Goal: Information Seeking & Learning: Learn about a topic

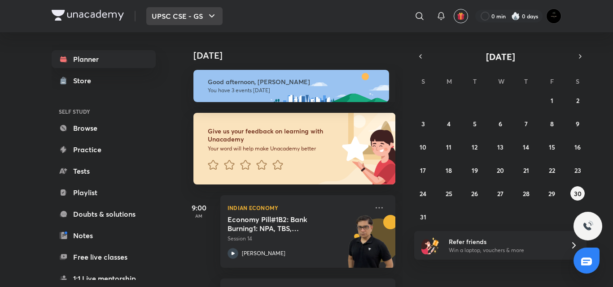
click at [207, 17] on icon "button" at bounding box center [211, 16] width 11 height 11
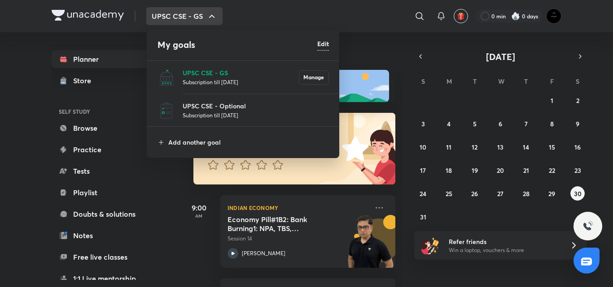
click at [207, 17] on div at bounding box center [306, 143] width 613 height 287
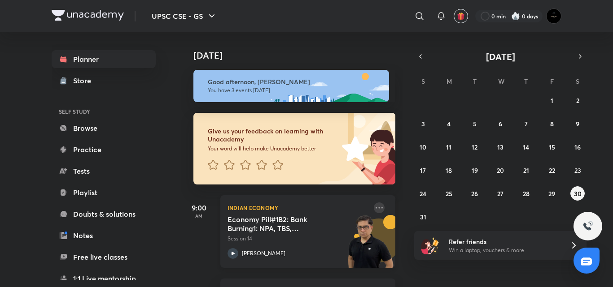
click at [374, 205] on icon at bounding box center [379, 208] width 11 height 11
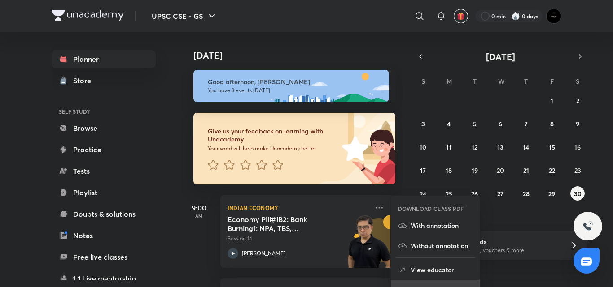
click at [400, 283] on li "Go to course page" at bounding box center [435, 290] width 89 height 20
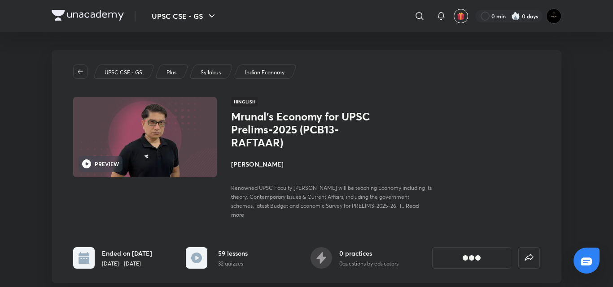
click at [308, 221] on div "UPSC CSE - GS Plus Syllabus Indian Economy PREVIEW Hinglish Mrunal’s Economy fo…" at bounding box center [306, 166] width 509 height 233
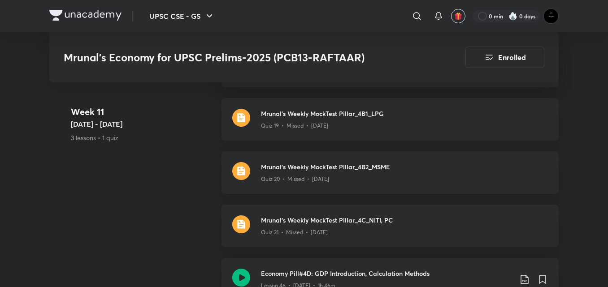
scroll to position [4485, 0]
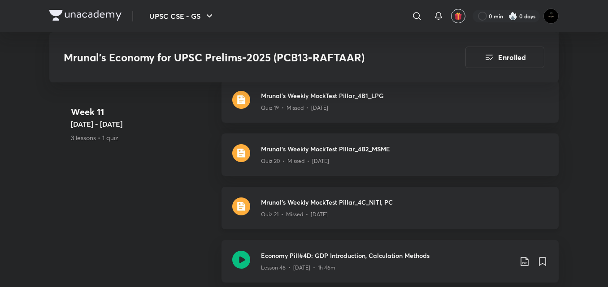
click at [306, 222] on div "[PERSON_NAME] Weekly MockTest Pillar_4C_NITI, PC [PERSON_NAME] 21 • Missed • [D…" at bounding box center [390, 208] width 337 height 43
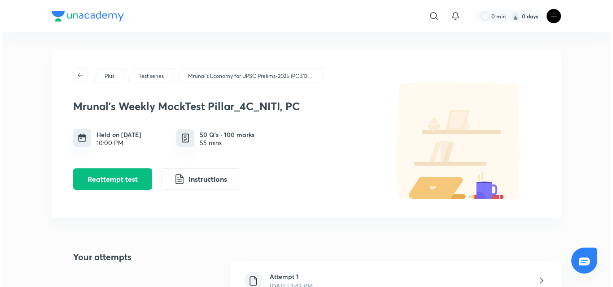
scroll to position [21, 0]
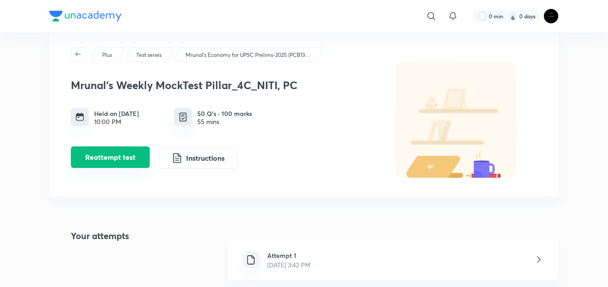
click at [112, 167] on button "Reattempt test" at bounding box center [110, 158] width 79 height 22
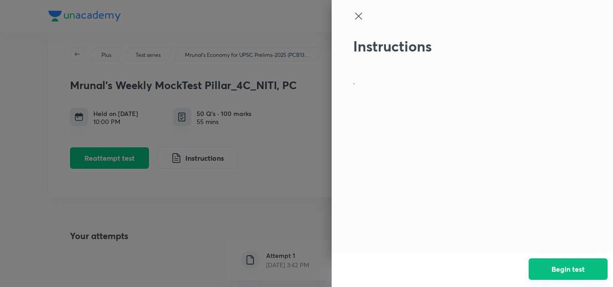
click at [567, 268] on button "Begin test" at bounding box center [567, 270] width 79 height 22
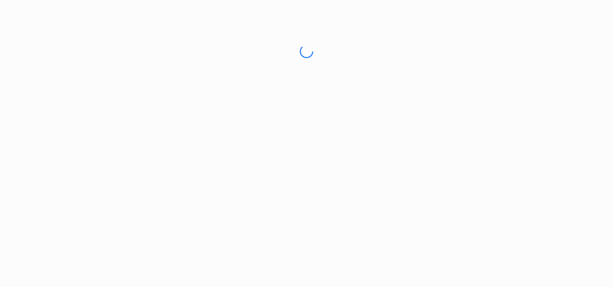
scroll to position [0, 0]
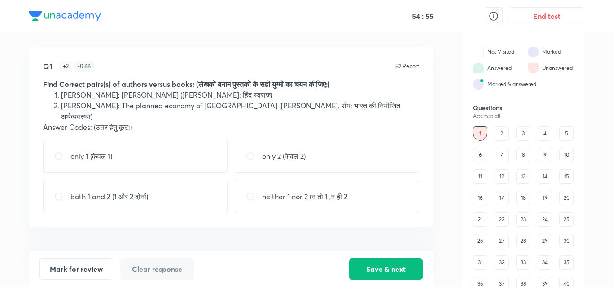
click at [139, 191] on p "both 1 and 2 (1 और 2 दोनों)" at bounding box center [109, 196] width 78 height 11
radio input "true"
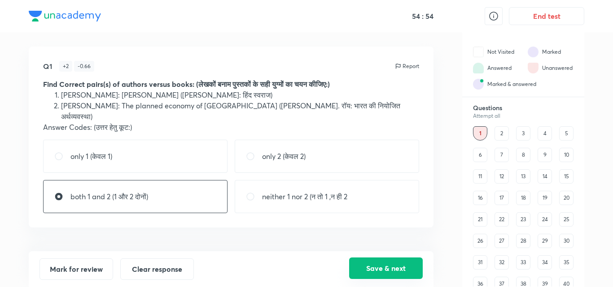
click at [385, 267] on button "Save & next" at bounding box center [386, 269] width 74 height 22
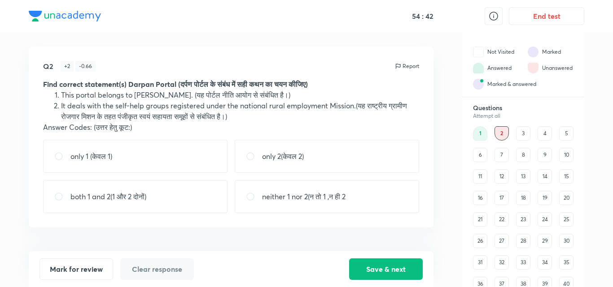
click at [207, 186] on div "both 1 and 2(1 और 2 दोनों)" at bounding box center [135, 196] width 184 height 33
radio input "true"
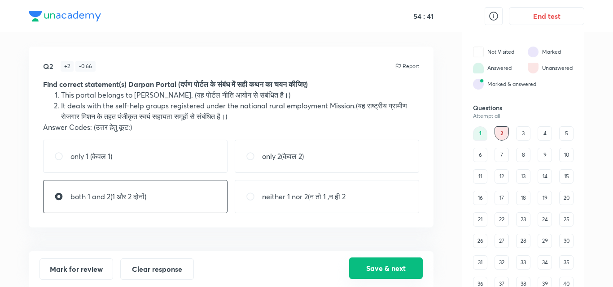
click at [353, 268] on button "Save & next" at bounding box center [386, 269] width 74 height 22
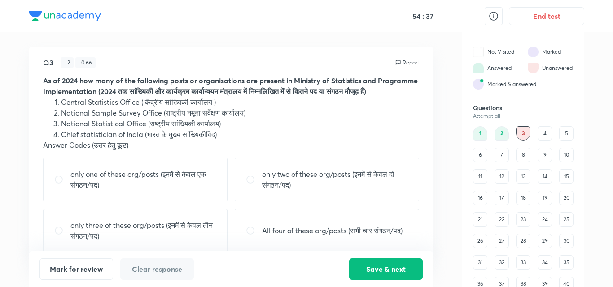
scroll to position [8, 0]
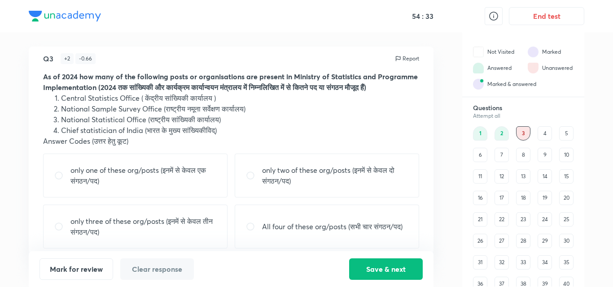
click at [248, 107] on li "National Sample Survey Office (राष्ट्रीय नमूना सर्वेक्षण कार्यालय)" at bounding box center [240, 109] width 358 height 11
click at [261, 226] on input "radio" at bounding box center [254, 226] width 16 height 9
radio input "true"
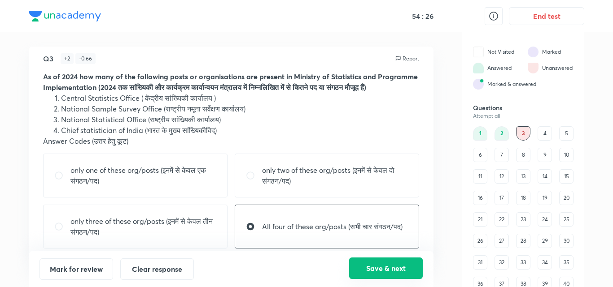
click at [357, 266] on button "Save & next" at bounding box center [386, 269] width 74 height 22
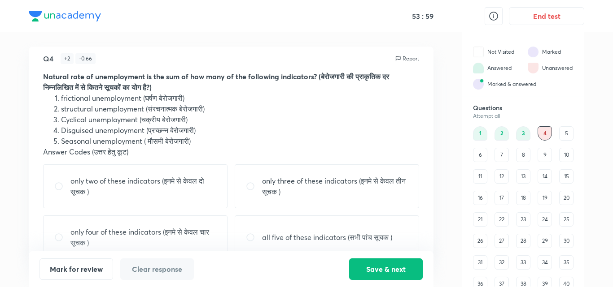
click at [206, 200] on div "only two of these indicators (इनमे से केवल दो सूचक )" at bounding box center [135, 187] width 184 height 44
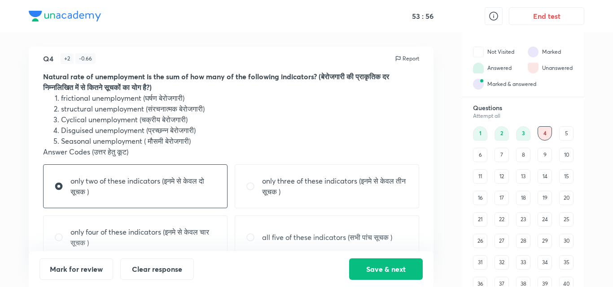
click at [277, 196] on p "only three of these indicators (इनमे से केवल तीन सूचक )" at bounding box center [335, 187] width 146 height 22
radio input "false"
radio input "true"
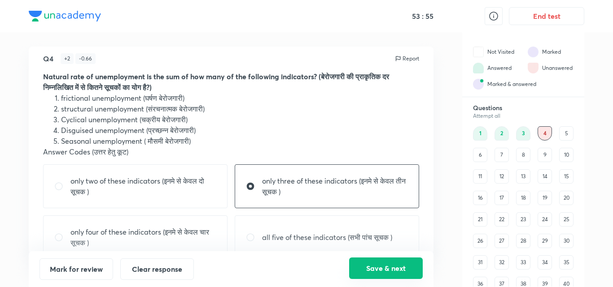
click at [361, 265] on button "Save & next" at bounding box center [386, 269] width 74 height 22
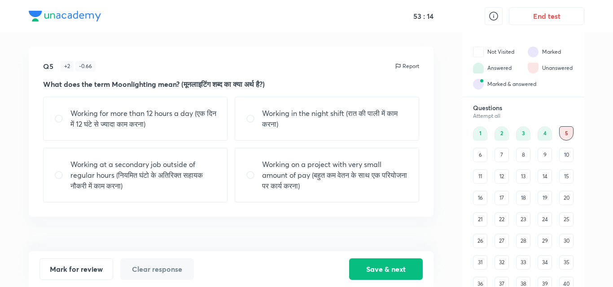
click at [169, 192] on div "Working at a secondary job outside of regular hours (नियमित घंटो के अतिरिक्त सह…" at bounding box center [135, 175] width 184 height 55
radio input "true"
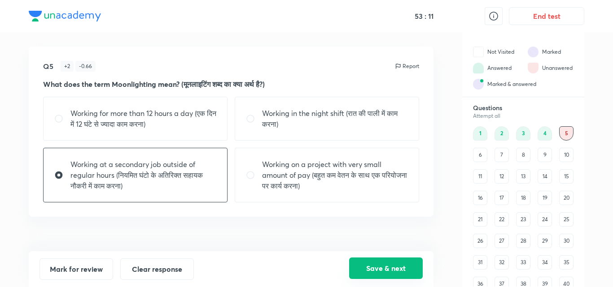
click at [400, 274] on button "Save & next" at bounding box center [386, 269] width 74 height 22
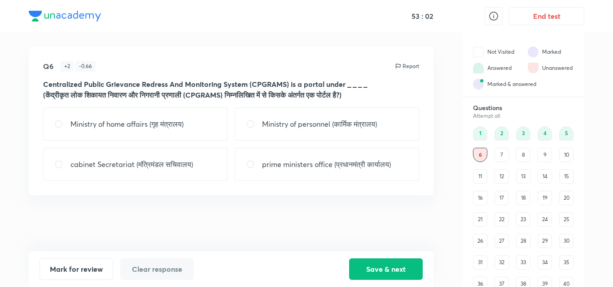
drag, startPoint x: 404, startPoint y: 275, endPoint x: 331, endPoint y: 251, distance: 77.3
click at [331, 251] on div "Q6 + 2 - 0.66 Report Centralized Public Grievance Redress And Monitoring System…" at bounding box center [231, 149] width 405 height 205
click at [201, 120] on div "Ministry of home affairs (गृह मंत्रालय)" at bounding box center [135, 124] width 184 height 33
radio input "true"
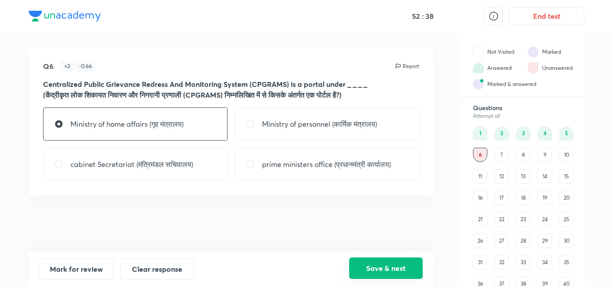
click at [385, 278] on button "Save & next" at bounding box center [386, 269] width 74 height 22
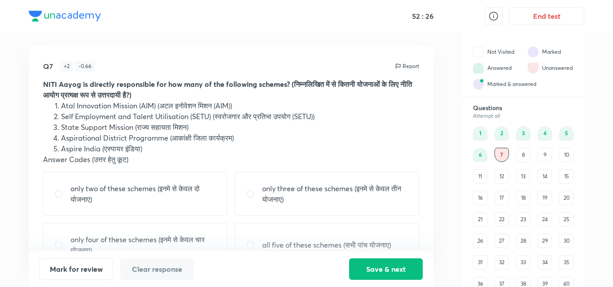
click at [222, 237] on div "only four of these schemes (इनमे से केवल चार योजनाए)" at bounding box center [135, 245] width 184 height 44
radio input "true"
drag, startPoint x: 222, startPoint y: 237, endPoint x: 366, endPoint y: 268, distance: 146.8
click at [365, 268] on button "Save & next" at bounding box center [386, 269] width 74 height 22
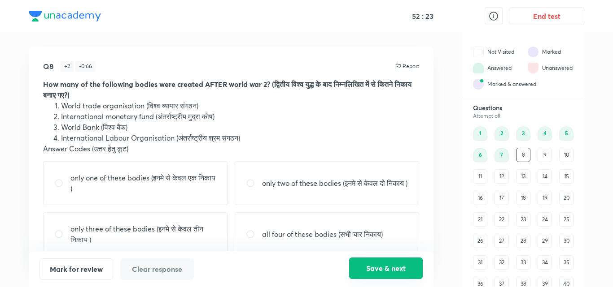
click at [366, 268] on button "Save & next" at bounding box center [386, 269] width 74 height 22
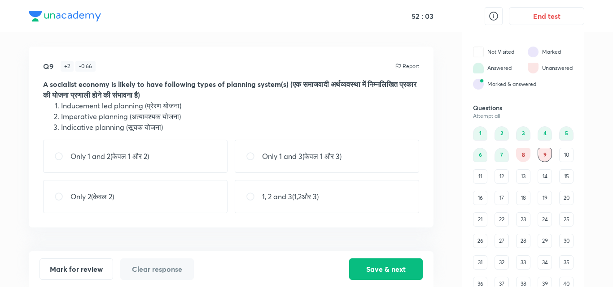
click at [266, 197] on p "1, 2 and 3(1,2और 3)" at bounding box center [290, 196] width 57 height 11
radio input "true"
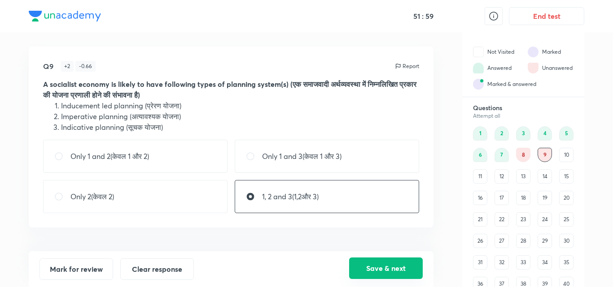
click at [387, 270] on button "Save & next" at bounding box center [386, 269] width 74 height 22
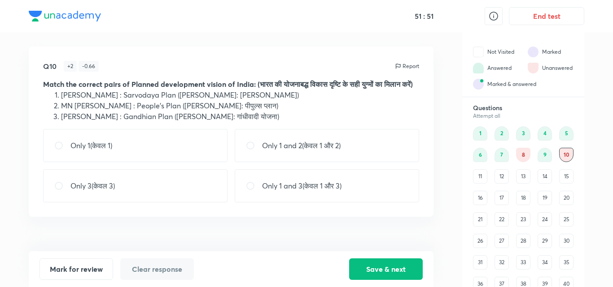
click at [516, 148] on div "1 2 3 4 5 6 7 8 9 10 11 12 13 14 15 16 17 18 19 20 21 22 23 24 25 26 27 28 29 3…" at bounding box center [523, 230] width 100 height 208
click at [520, 152] on div "8" at bounding box center [523, 155] width 14 height 14
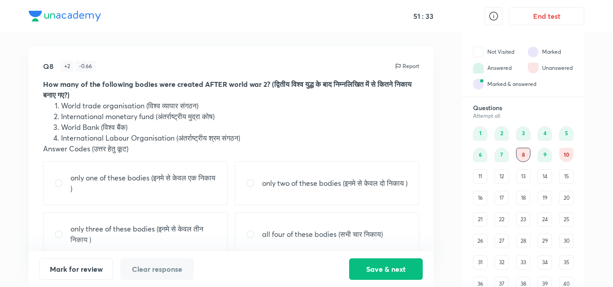
click at [166, 240] on p "only three of these bodies (इनमे से केवल तीन निकाय )" at bounding box center [143, 235] width 146 height 22
radio input "true"
click at [360, 268] on button "Save & next" at bounding box center [386, 269] width 74 height 22
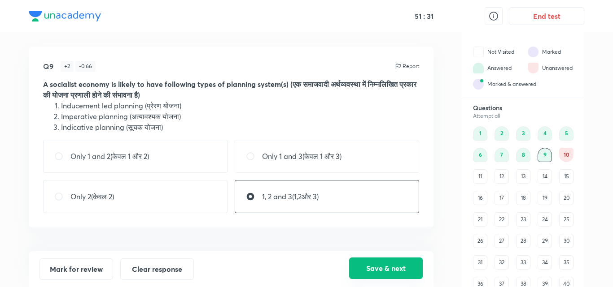
click at [362, 268] on button "Save & next" at bounding box center [386, 269] width 74 height 22
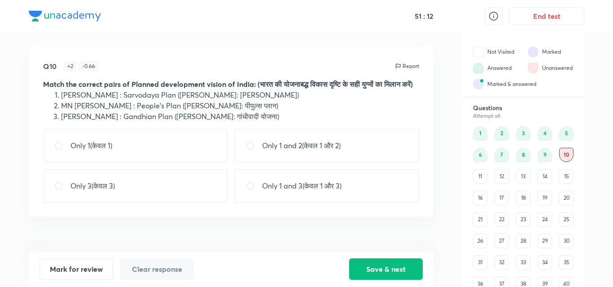
click at [174, 155] on div "Only 1(केवल 1)" at bounding box center [135, 145] width 184 height 33
radio input "true"
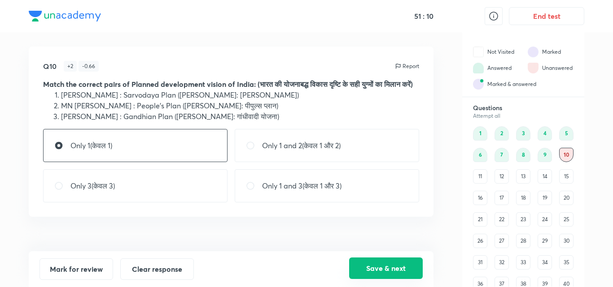
click at [376, 275] on button "Save & next" at bounding box center [386, 269] width 74 height 22
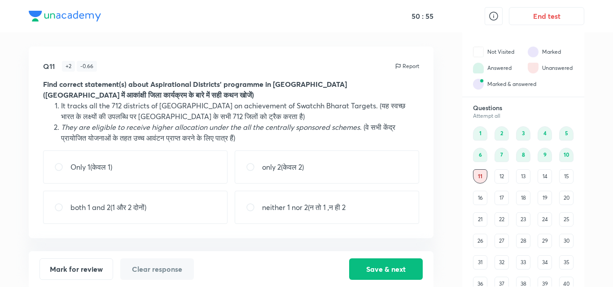
click at [301, 203] on p "neither 1 nor 2(न तो 1 ,न ही 2" at bounding box center [303, 207] width 83 height 11
radio input "true"
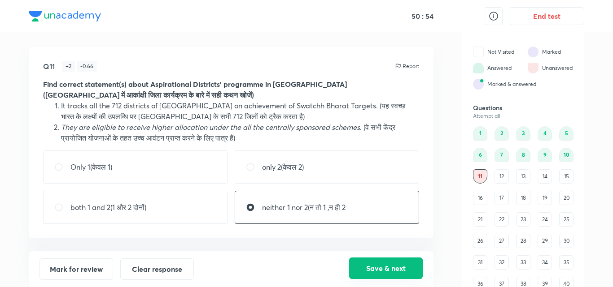
click at [369, 275] on button "Save & next" at bounding box center [386, 269] width 74 height 22
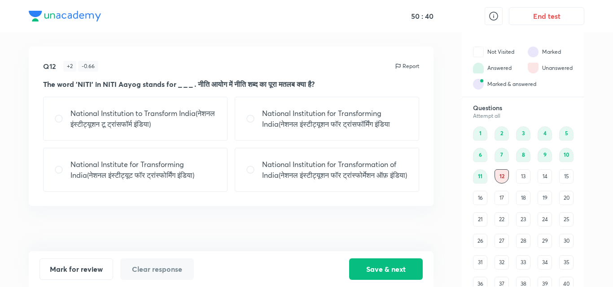
click at [318, 123] on p "National Institution for Transforming India(नेशनल इंस्टीट्यूशन फॉर ट्रांसफॉर्मि…" at bounding box center [335, 119] width 146 height 22
radio input "true"
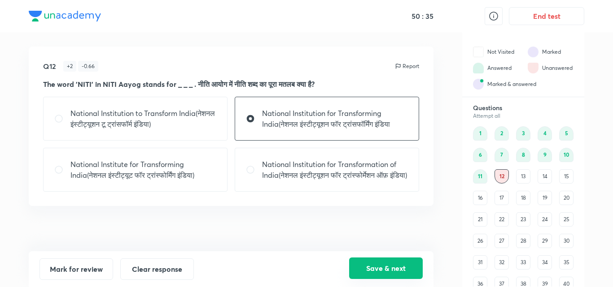
click at [376, 261] on button "Save & next" at bounding box center [386, 269] width 74 height 22
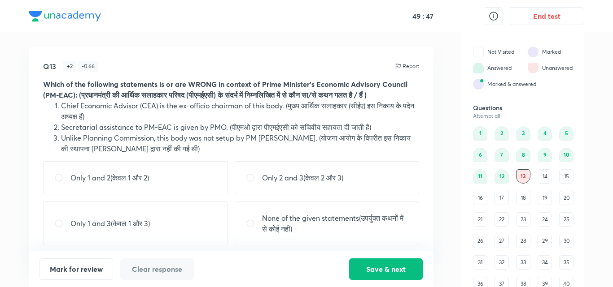
click at [159, 174] on div "Only 1 and 2(केवल 1 और 2)" at bounding box center [135, 177] width 184 height 33
radio input "true"
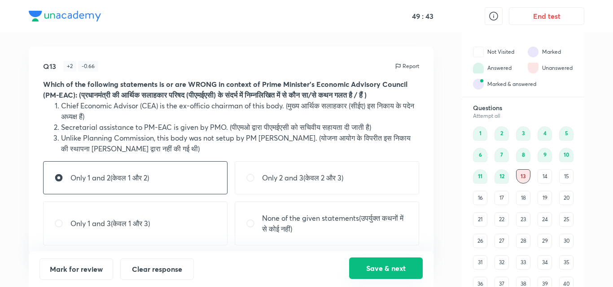
click at [367, 272] on button "Save & next" at bounding box center [386, 269] width 74 height 22
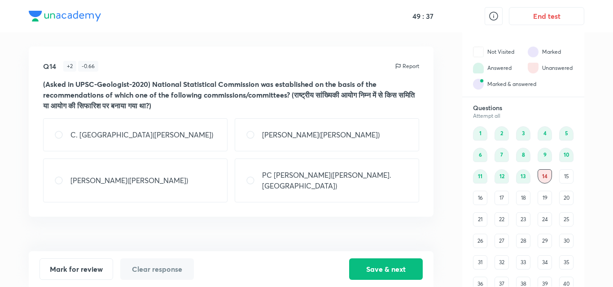
click at [185, 135] on div "C. [GEOGRAPHIC_DATA]([PERSON_NAME])" at bounding box center [135, 134] width 184 height 33
radio input "true"
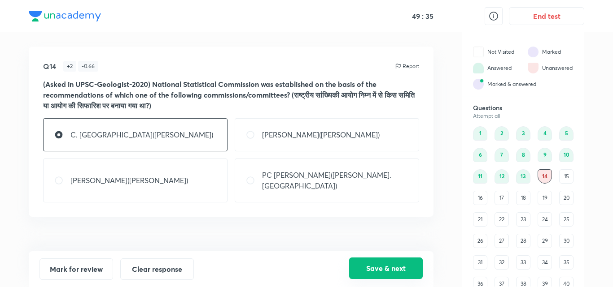
click at [362, 268] on button "Save & next" at bounding box center [386, 269] width 74 height 22
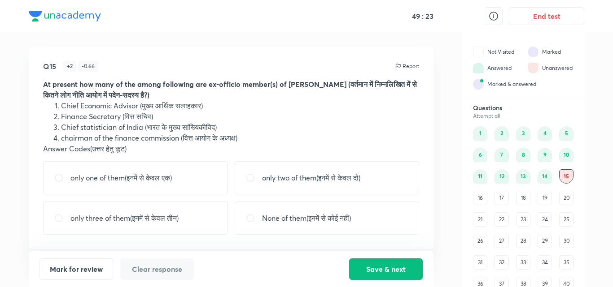
click at [163, 175] on p "only one of them(इनमें से केवल एक)" at bounding box center [120, 178] width 101 height 11
radio input "true"
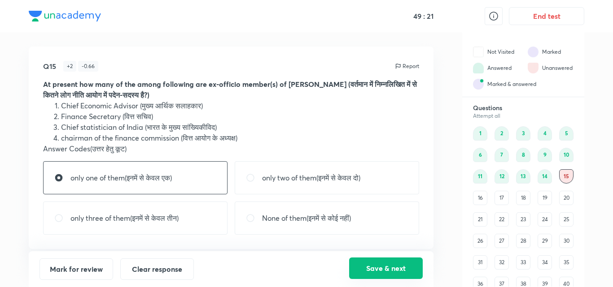
click at [379, 278] on button "Save & next" at bounding box center [386, 269] width 74 height 22
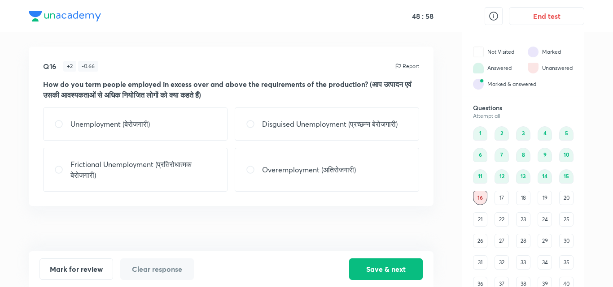
click at [348, 124] on p "Disguised Unemployment (प्रच्छन्न बेरोजगारी)" at bounding box center [329, 124] width 135 height 11
radio input "true"
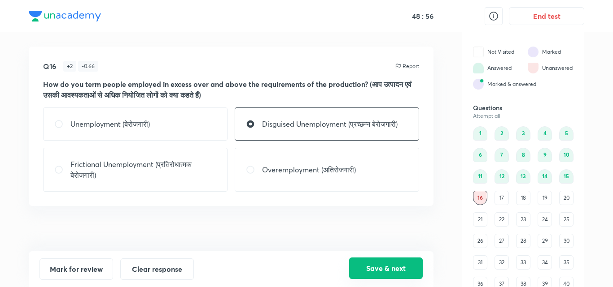
click at [370, 261] on button "Save & next" at bounding box center [386, 269] width 74 height 22
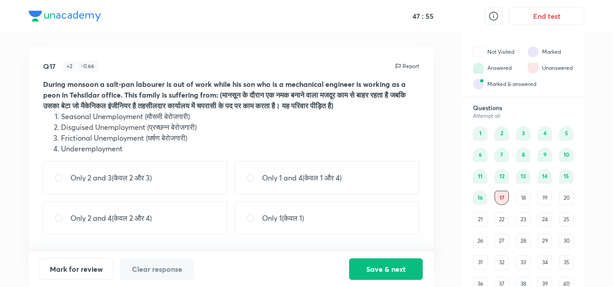
click at [341, 204] on div "Only 1(केवल 1)" at bounding box center [327, 218] width 184 height 33
radio input "true"
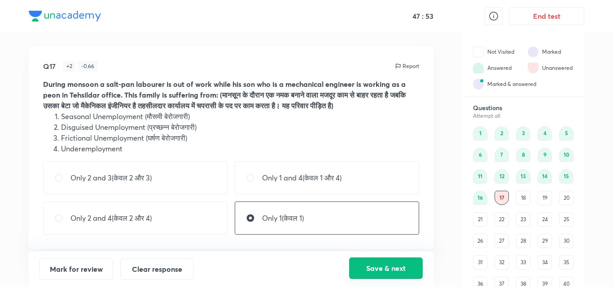
click at [379, 274] on button "Save & next" at bounding box center [386, 269] width 74 height 22
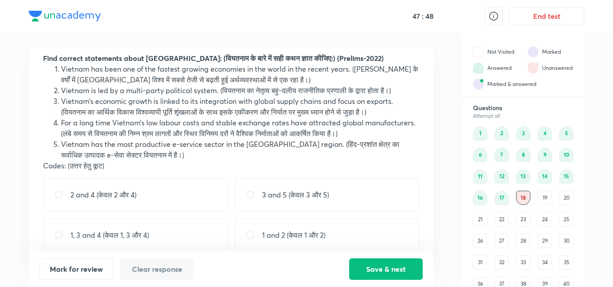
scroll to position [27, 0]
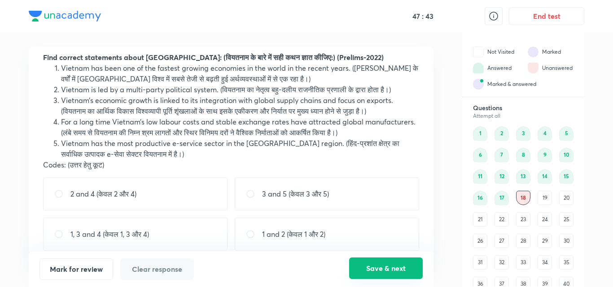
click at [371, 272] on button "Save & next" at bounding box center [386, 269] width 74 height 22
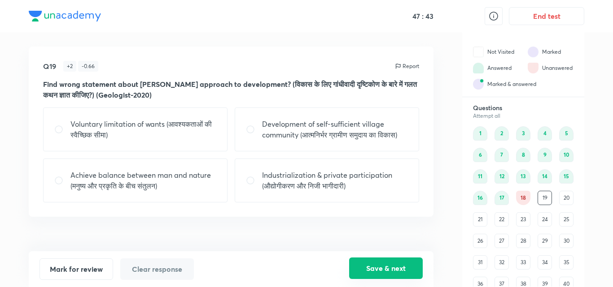
scroll to position [0, 0]
click at [311, 187] on p "Industrialization & private participation (औद्योगीकरण और निजी भागीदारी)" at bounding box center [335, 181] width 146 height 22
radio input "true"
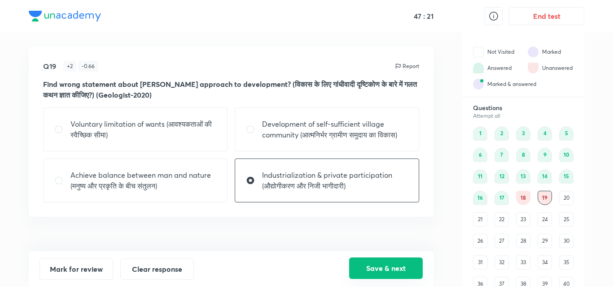
click at [392, 259] on button "Save & next" at bounding box center [386, 269] width 74 height 22
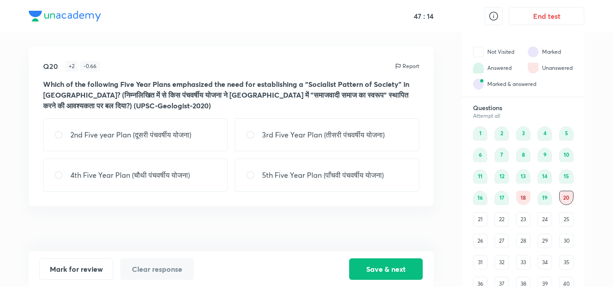
click at [188, 133] on p "2nd Five year Plan (दूसरी पंचवर्षीय योजना)" at bounding box center [130, 135] width 121 height 11
radio input "true"
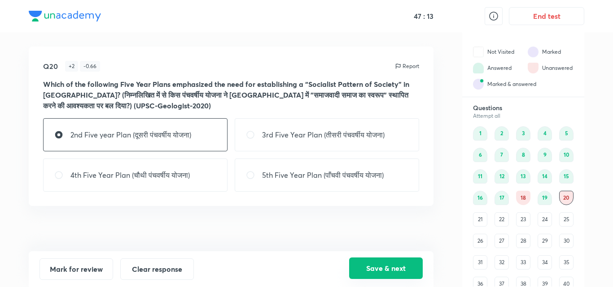
click at [383, 266] on button "Save & next" at bounding box center [386, 269] width 74 height 22
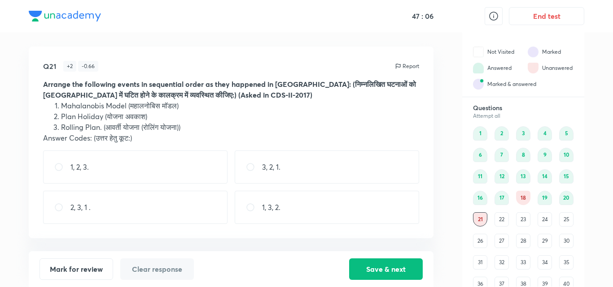
click at [184, 176] on div "1, 2, 3." at bounding box center [135, 167] width 184 height 33
radio input "true"
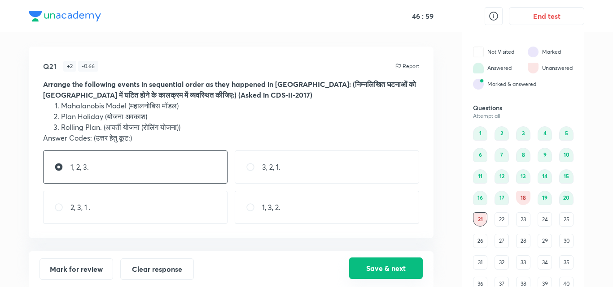
click at [370, 267] on button "Save & next" at bounding box center [386, 269] width 74 height 22
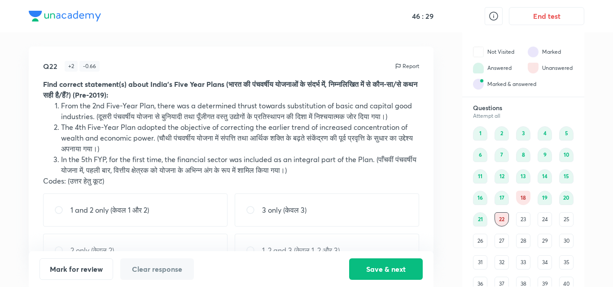
click at [312, 231] on div "1 and 2 only (केवल 1 और 2) 3 only (केवल 3) 2 only (केवल 2) 1, 2 and 3 (केवल 1, …" at bounding box center [231, 231] width 376 height 74
click at [311, 247] on p "1, 2 and 3 (केवल 1, 2 और 3)" at bounding box center [301, 250] width 78 height 11
radio input "true"
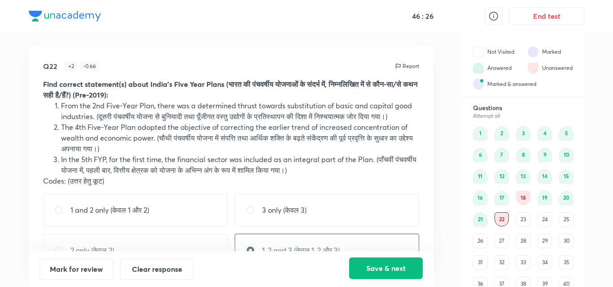
click at [372, 271] on button "Save & next" at bounding box center [386, 269] width 74 height 22
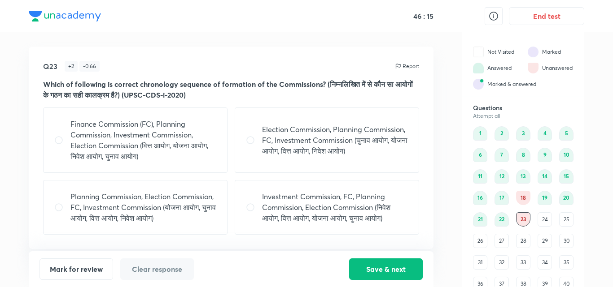
click at [347, 135] on p "Election Commission, Planning Commission, FC, Investment Commission (चुनाव आयोग…" at bounding box center [335, 140] width 146 height 32
radio input "true"
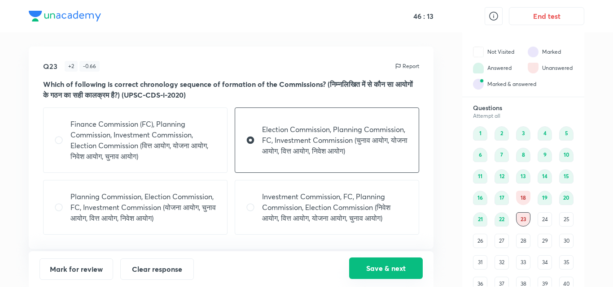
click at [385, 263] on button "Save & next" at bounding box center [386, 269] width 74 height 22
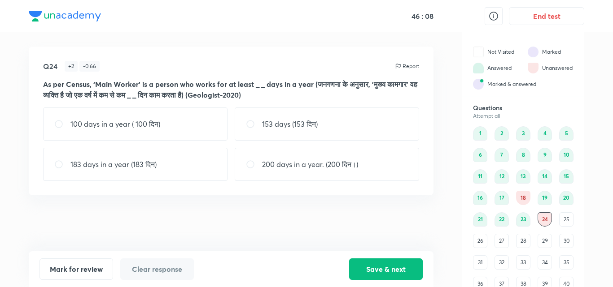
click at [130, 162] on p "183 days in a year (183 दिन)" at bounding box center [113, 164] width 86 height 11
radio input "true"
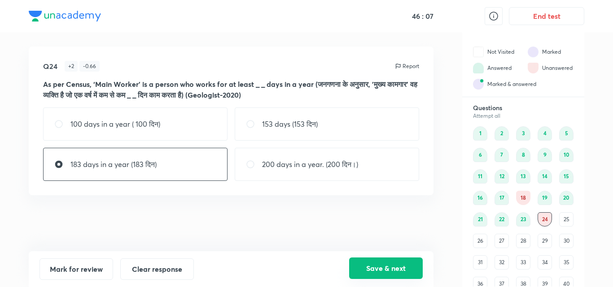
click at [364, 272] on button "Save & next" at bounding box center [386, 269] width 74 height 22
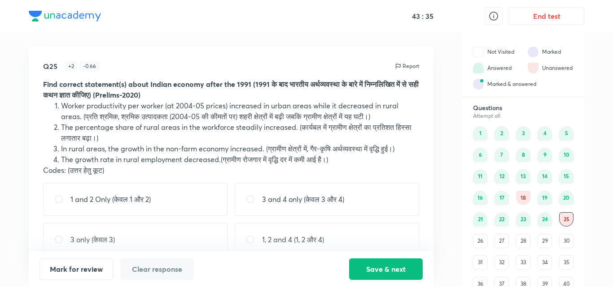
click at [197, 204] on div "1 and 2 Only (केवल 1 और 2)" at bounding box center [135, 199] width 184 height 33
radio input "true"
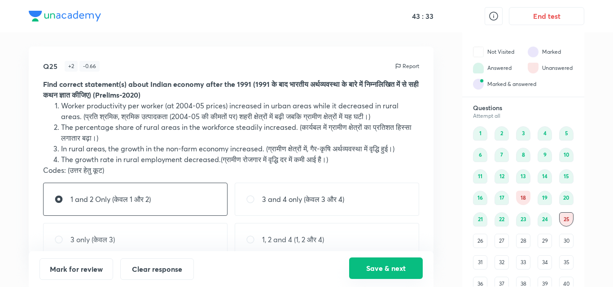
click at [371, 274] on button "Save & next" at bounding box center [386, 269] width 74 height 22
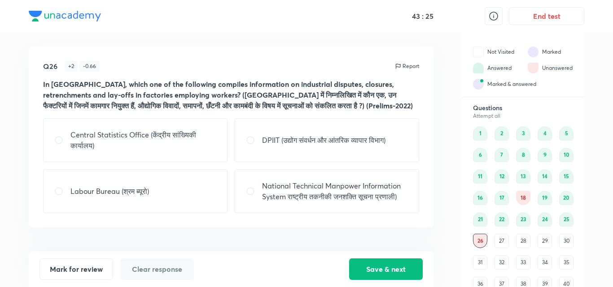
click at [205, 192] on div "Labour Bureau (श्रम ब्यूरो)" at bounding box center [135, 192] width 184 height 44
radio input "true"
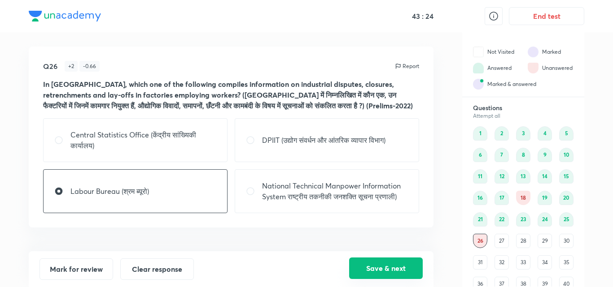
click at [371, 268] on button "Save & next" at bounding box center [386, 269] width 74 height 22
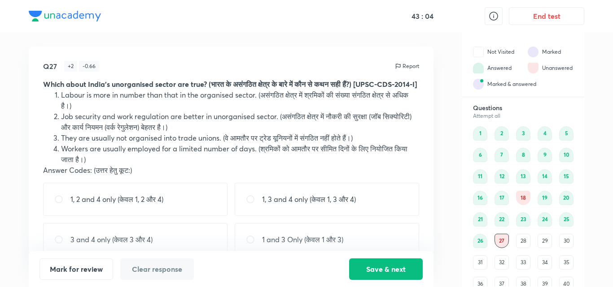
click at [218, 176] on p "Answer Codes: (उत्तर हेतु कूट:)" at bounding box center [231, 170] width 376 height 11
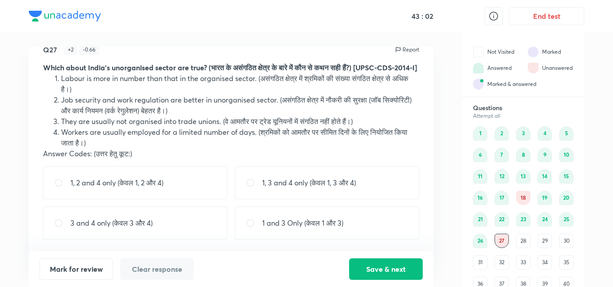
scroll to position [27, 0]
click at [300, 223] on p "1 and 3 Only (केवल 1 और 3)" at bounding box center [302, 223] width 81 height 11
radio input "true"
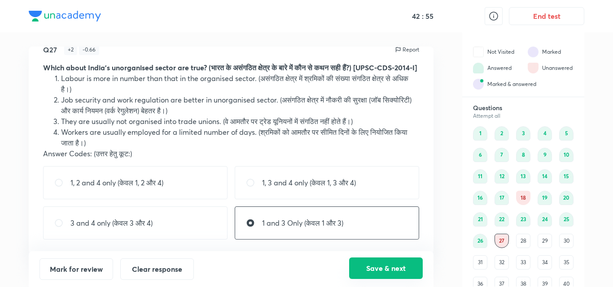
click at [392, 270] on button "Save & next" at bounding box center [386, 269] width 74 height 22
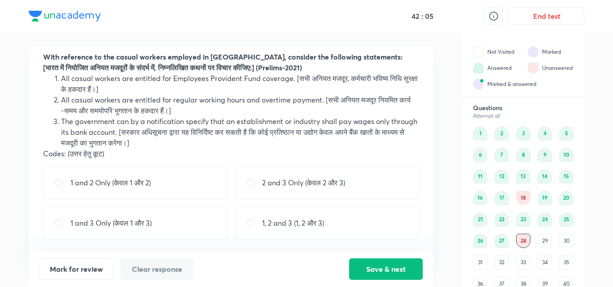
click at [193, 185] on div "﻿1 and 2 Only (केवल 1 और 2)" at bounding box center [135, 182] width 184 height 33
radio input "true"
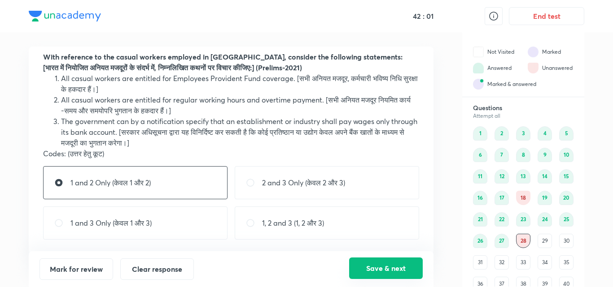
click at [382, 269] on button "Save & next" at bounding box center [386, 269] width 74 height 22
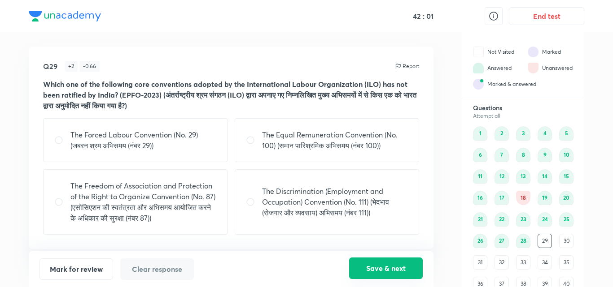
scroll to position [0, 0]
click at [199, 152] on div "The Forced Labour Convention (No. 29) (जबरन श्रम अभिसमय (नंबर 29))" at bounding box center [135, 140] width 184 height 44
radio input "true"
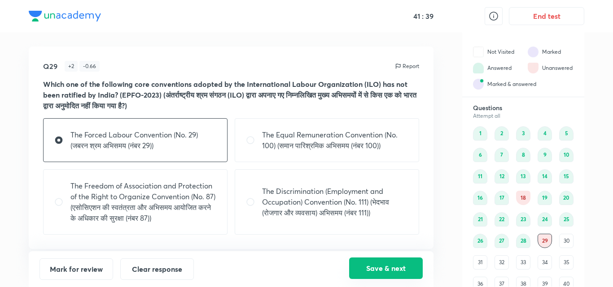
click at [375, 264] on button "Save & next" at bounding box center [386, 269] width 74 height 22
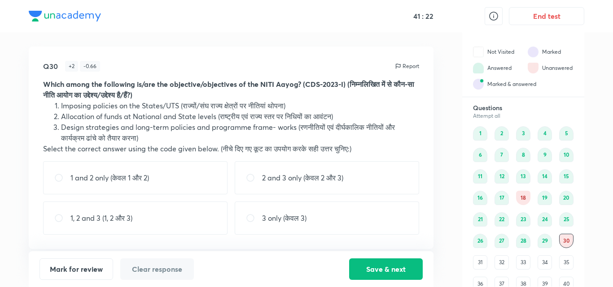
click at [147, 225] on div "1, 2 and 3 (1, 2 और 3)" at bounding box center [135, 218] width 184 height 33
radio input "true"
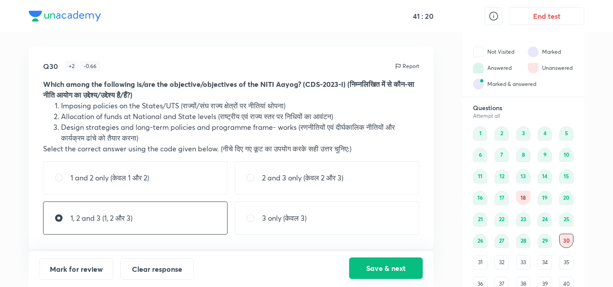
click at [391, 266] on button "Save & next" at bounding box center [386, 269] width 74 height 22
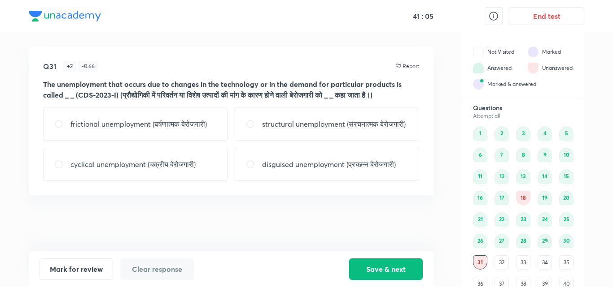
click at [211, 177] on div "cyclical unemployment (चक्रीय बेरोजगारी)" at bounding box center [135, 164] width 184 height 33
radio input "true"
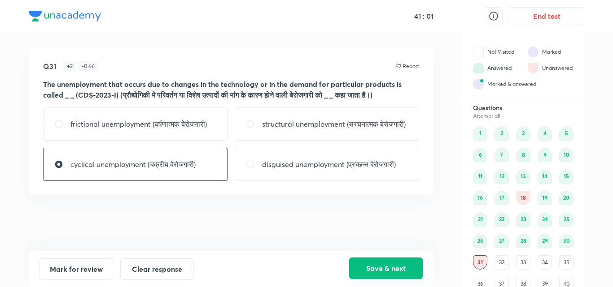
click at [375, 262] on button "Save & next" at bounding box center [386, 269] width 74 height 22
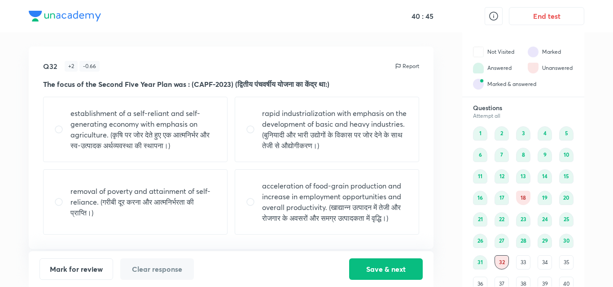
click at [244, 139] on div "rapid industrialization with emphasis on the development of basic and heavy ind…" at bounding box center [327, 129] width 184 height 65
radio input "true"
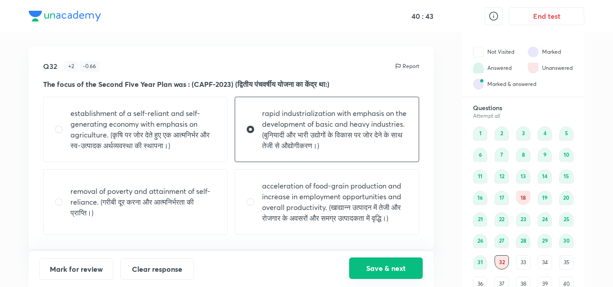
click at [370, 268] on button "Save & next" at bounding box center [386, 269] width 74 height 22
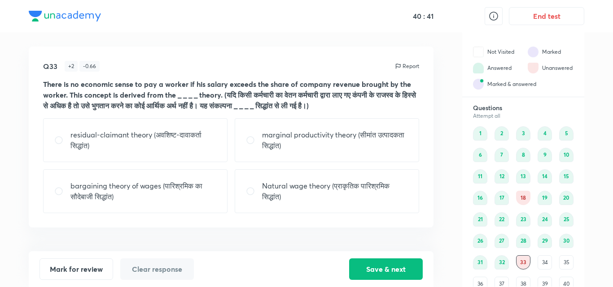
drag, startPoint x: 370, startPoint y: 268, endPoint x: 318, endPoint y: 234, distance: 61.8
click at [318, 234] on div "Q33 + 2 - 0.66 Report There is no economic sense to pay a worker if his salary …" at bounding box center [231, 159] width 405 height 255
click at [180, 127] on div "residual-claimant theory (अवशिष्ट-दावाकर्ता सिद्धांत)" at bounding box center [135, 140] width 184 height 44
radio input "true"
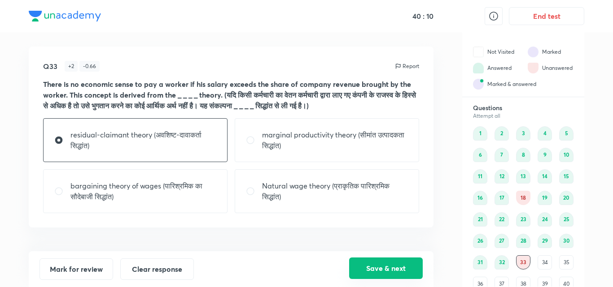
click at [362, 264] on button "Save & next" at bounding box center [386, 269] width 74 height 22
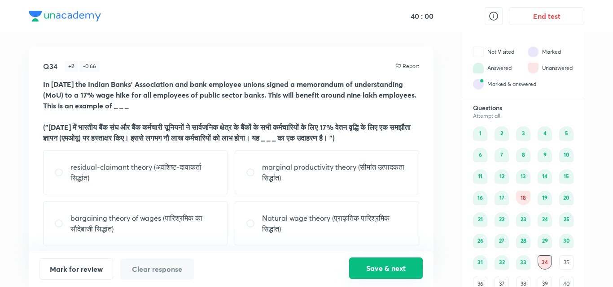
click at [376, 272] on button "Save & next" at bounding box center [386, 269] width 74 height 22
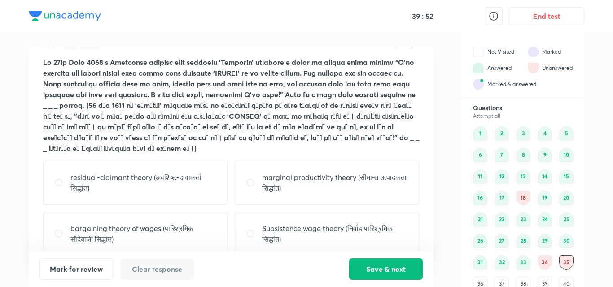
scroll to position [22, 0]
click at [379, 273] on button "Save & next" at bounding box center [386, 269] width 74 height 22
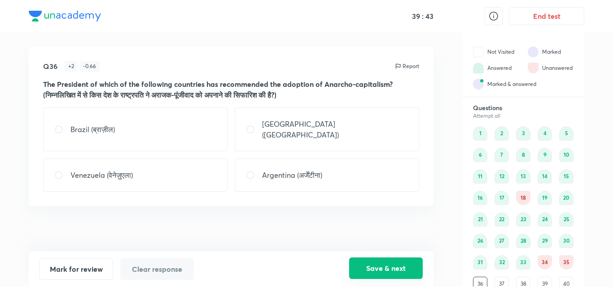
scroll to position [4, 0]
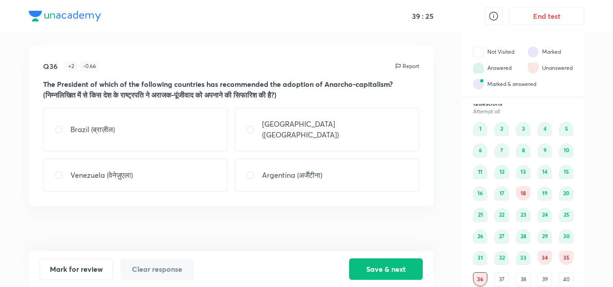
click at [203, 159] on div "Venezuela (वेनेज़ुएला)" at bounding box center [135, 175] width 184 height 33
radio input "true"
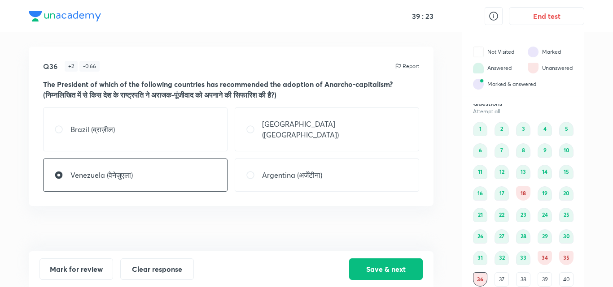
click at [368, 282] on div "Mark for review Clear response Save & next" at bounding box center [231, 270] width 405 height 36
click at [370, 268] on button "Save & next" at bounding box center [386, 269] width 74 height 22
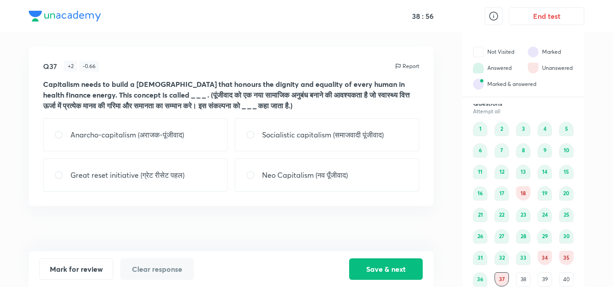
click at [352, 139] on p "Socialistic capitalism (समाजवादी पूंजीवाद)" at bounding box center [323, 135] width 122 height 11
radio input "true"
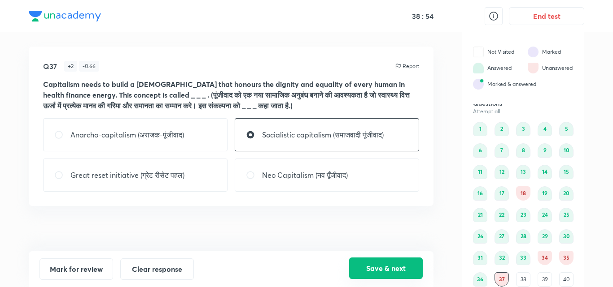
click at [392, 273] on button "Save & next" at bounding box center [386, 269] width 74 height 22
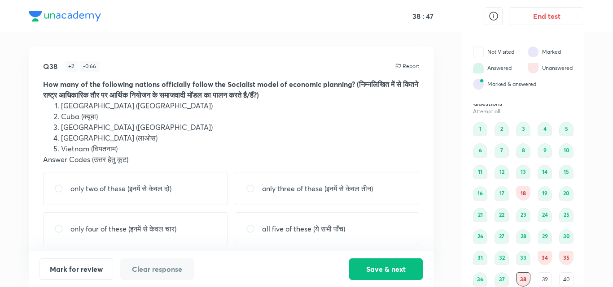
click at [174, 234] on p "only four of these (इनमें से केवल चार)" at bounding box center [123, 229] width 106 height 11
radio input "true"
click at [293, 189] on p "only three of these (इनमें से केवल तीन)" at bounding box center [317, 188] width 111 height 11
radio input "true"
radio input "false"
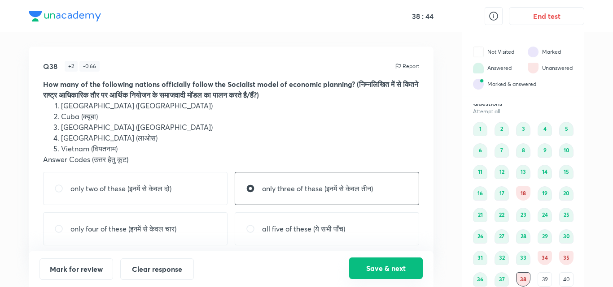
click at [363, 272] on button "Save & next" at bounding box center [386, 269] width 74 height 22
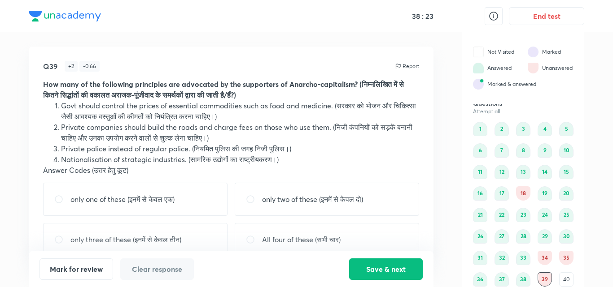
click at [320, 192] on div "only two of these (इनमें से केवल दो)" at bounding box center [327, 199] width 184 height 33
radio input "true"
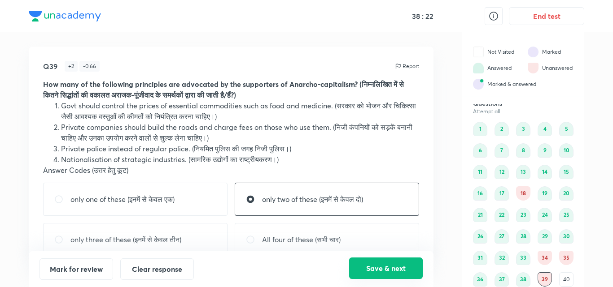
click at [387, 265] on button "Save & next" at bounding box center [386, 269] width 74 height 22
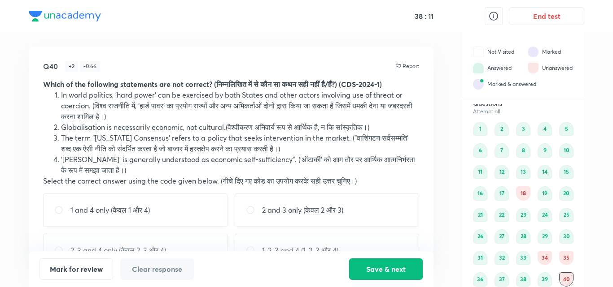
click at [383, 257] on div "Mark for review Clear response Save & next" at bounding box center [231, 270] width 405 height 36
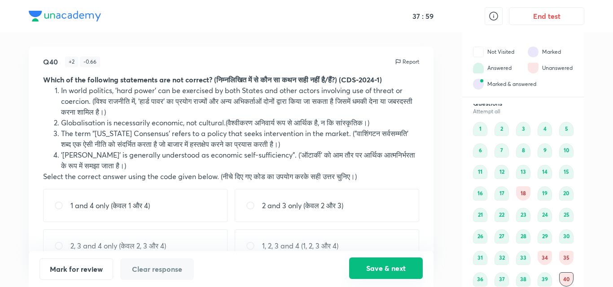
click at [369, 261] on button "Save & next" at bounding box center [386, 269] width 74 height 22
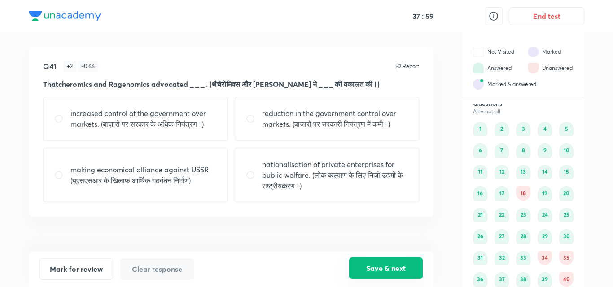
scroll to position [26, 0]
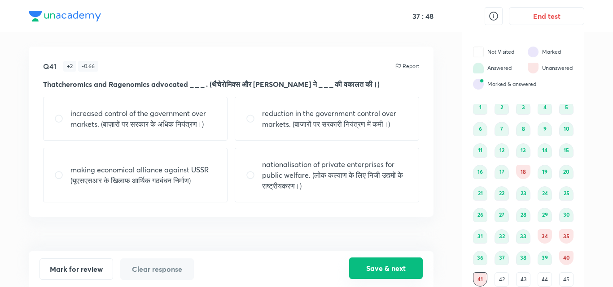
click at [369, 261] on button "Save & next" at bounding box center [386, 269] width 74 height 22
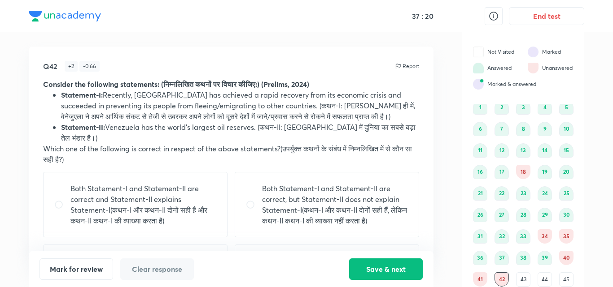
click at [361, 214] on p "Both Statement-I and Statement-II are correct, but Statement-II does not explai…" at bounding box center [335, 204] width 146 height 43
radio input "true"
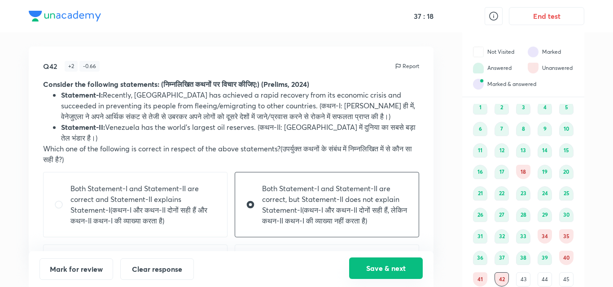
click at [370, 261] on button "Save & next" at bounding box center [386, 269] width 74 height 22
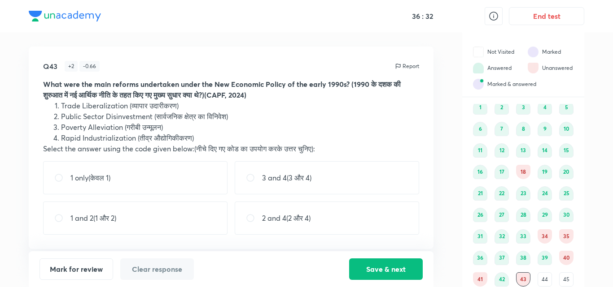
click at [359, 230] on div "2 and 4(2 और 4)" at bounding box center [327, 218] width 184 height 33
radio input "true"
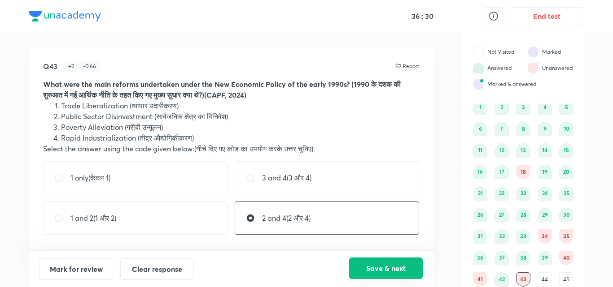
click at [357, 260] on button "Save & next" at bounding box center [386, 269] width 74 height 22
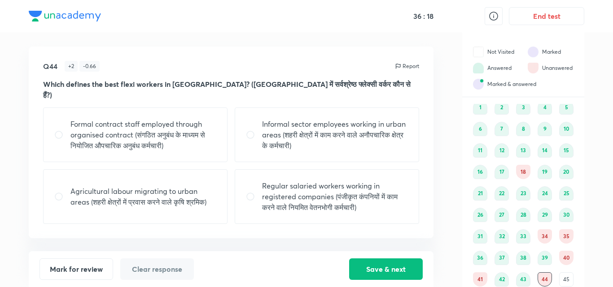
click at [199, 145] on div "Formal contract staff employed through organised contract (संगठित अनुबंध के माध…" at bounding box center [135, 135] width 184 height 55
radio input "true"
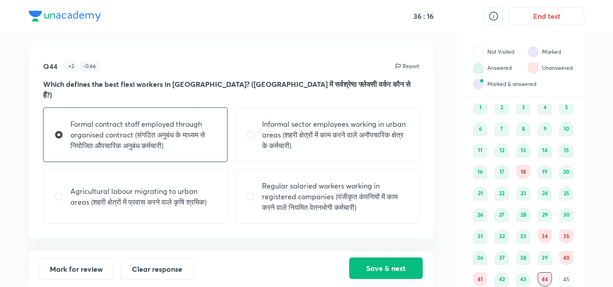
click at [370, 262] on button "Save & next" at bounding box center [386, 269] width 74 height 22
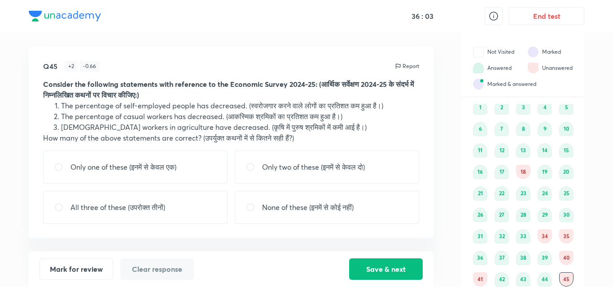
click at [342, 173] on div "Only two of these (इनमें से केवल दो)" at bounding box center [327, 167] width 184 height 33
radio input "true"
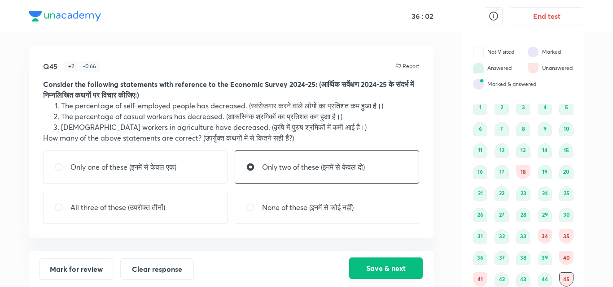
click at [371, 262] on button "Save & next" at bounding box center [386, 269] width 74 height 22
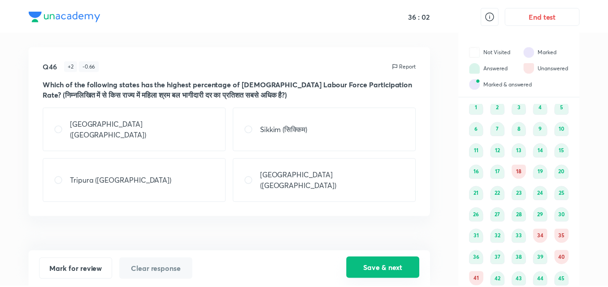
scroll to position [48, 0]
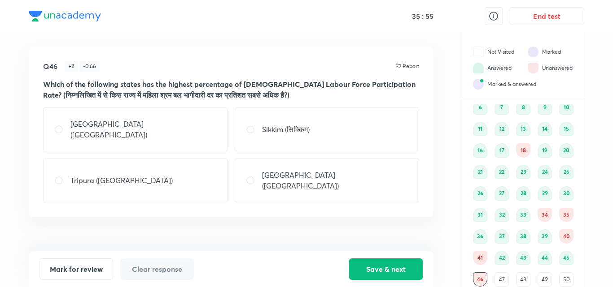
click at [313, 131] on div "Sikkim (सिक्किम)" at bounding box center [327, 130] width 184 height 44
radio input "true"
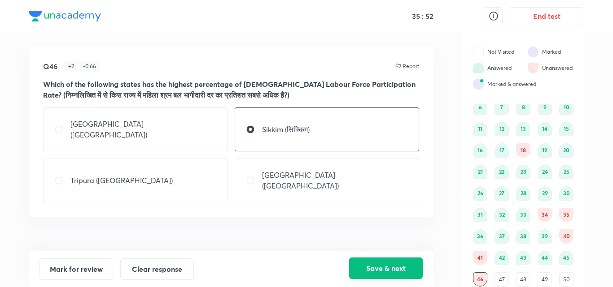
click at [368, 260] on button "Save & next" at bounding box center [386, 269] width 74 height 22
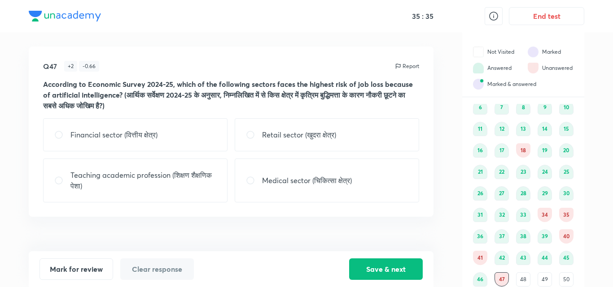
click at [209, 179] on p "Teaching academic profession (शिक्षण शैक्षणिक पेशा)" at bounding box center [143, 181] width 146 height 22
radio input "true"
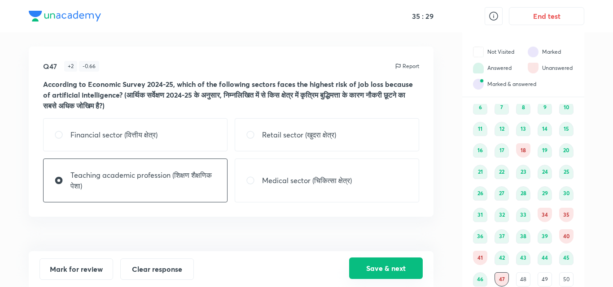
click at [379, 268] on button "Save & next" at bounding box center [386, 269] width 74 height 22
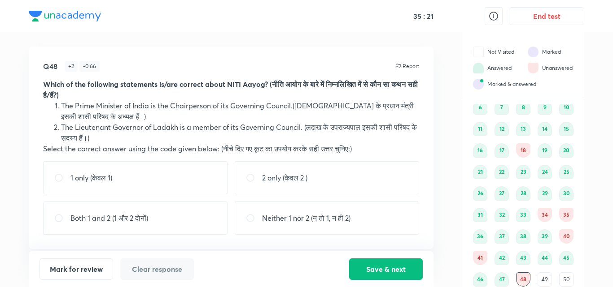
click at [186, 161] on div "Q48 + 2 - 0.66 Report Which of the following statements is/are correct about NI…" at bounding box center [231, 148] width 405 height 203
click at [215, 185] on div "1 only (केवल 1)" at bounding box center [135, 177] width 184 height 33
radio input "true"
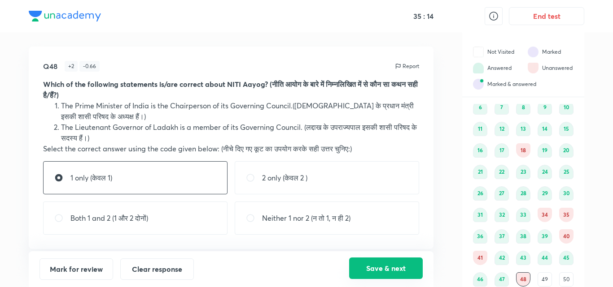
click at [366, 266] on button "Save & next" at bounding box center [386, 269] width 74 height 22
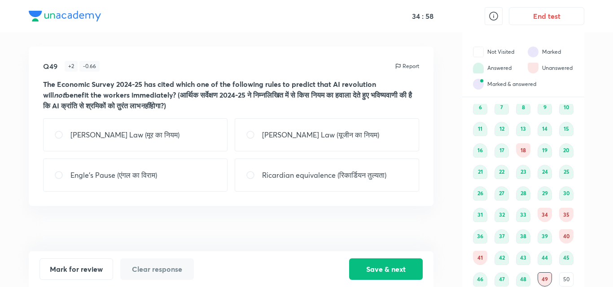
click at [199, 175] on div "Engle’s Pause (एंगल का विराम)" at bounding box center [135, 175] width 184 height 33
radio input "true"
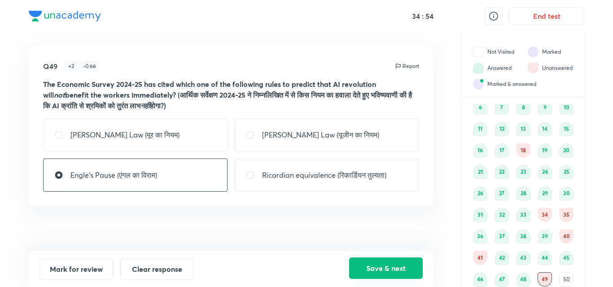
click at [391, 272] on button "Save & next" at bounding box center [386, 269] width 74 height 22
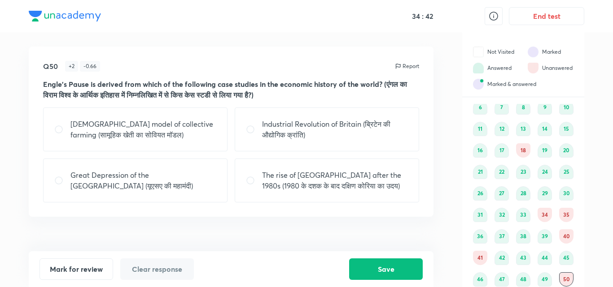
click at [282, 130] on p "Industrial Revolution of Britain (ब्रिटेन की औद्योगिक क्रांति)" at bounding box center [335, 130] width 146 height 22
radio input "true"
click at [377, 267] on button "Save" at bounding box center [386, 269] width 74 height 22
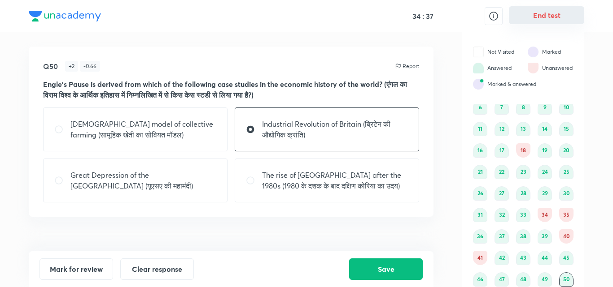
click at [517, 19] on button "End test" at bounding box center [546, 15] width 75 height 18
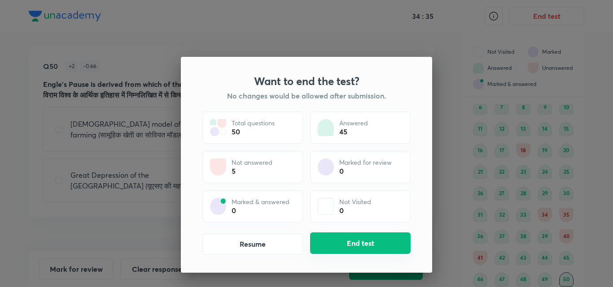
click at [364, 244] on button "End test" at bounding box center [360, 244] width 100 height 22
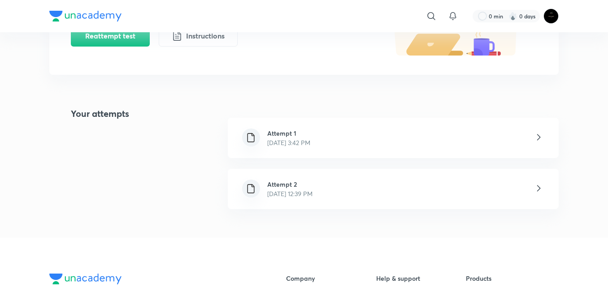
scroll to position [145, 0]
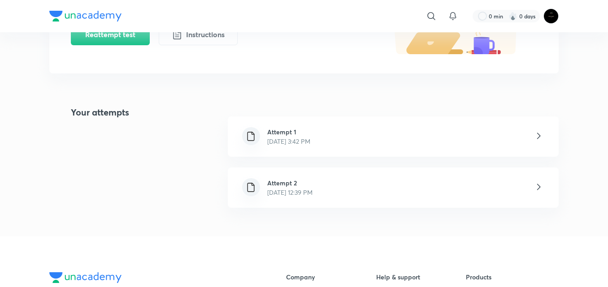
click at [313, 184] on h6 "Attempt 2" at bounding box center [289, 182] width 45 height 9
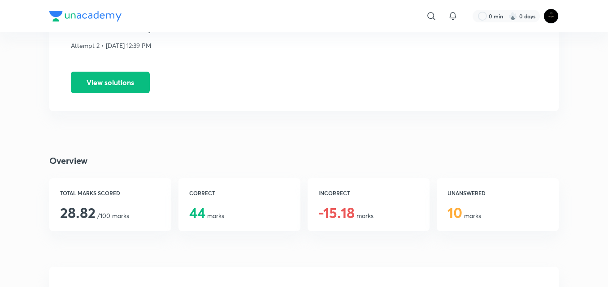
scroll to position [97, 0]
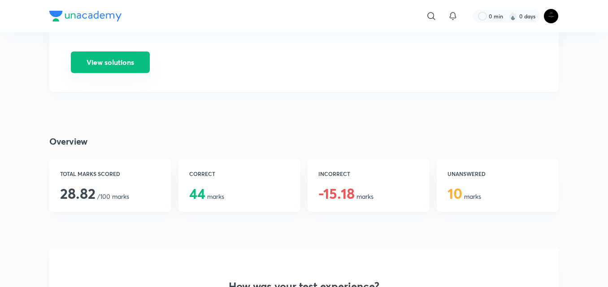
click at [112, 60] on button "View solutions" at bounding box center [110, 63] width 79 height 22
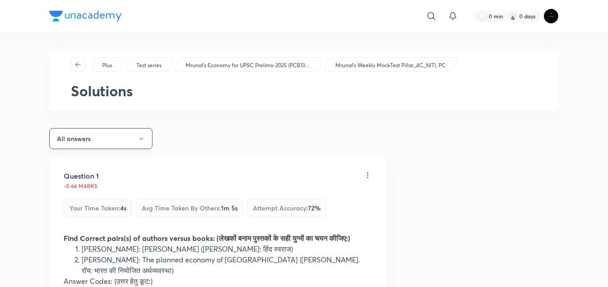
click at [124, 136] on button "All answers" at bounding box center [100, 138] width 103 height 21
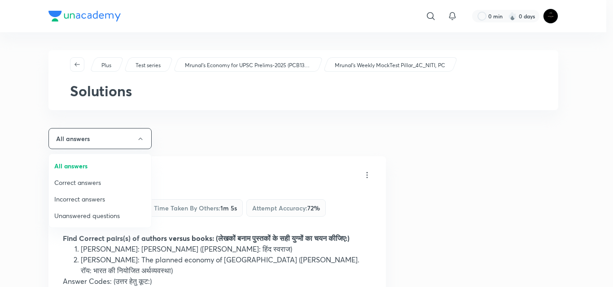
click at [117, 180] on span "Correct answers" at bounding box center [99, 182] width 91 height 9
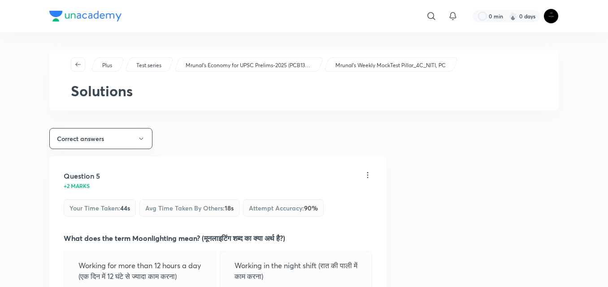
click at [80, 72] on div "Plus Test series Mrunal’s Economy for UPSC Prelims-2025 (PCB13-RAFTAAR) Mrunal'…" at bounding box center [303, 80] width 509 height 60
click at [79, 70] on button "button" at bounding box center [78, 64] width 14 height 14
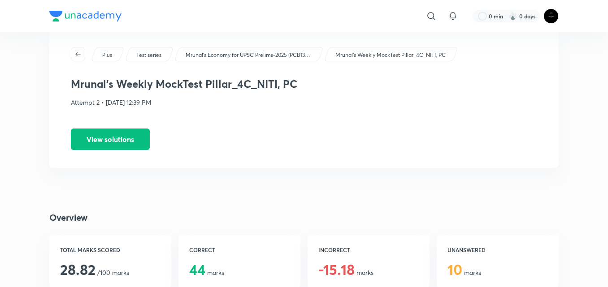
scroll to position [71, 0]
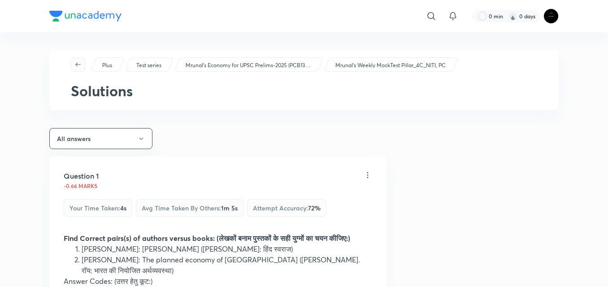
click at [75, 65] on icon "button" at bounding box center [77, 64] width 7 height 7
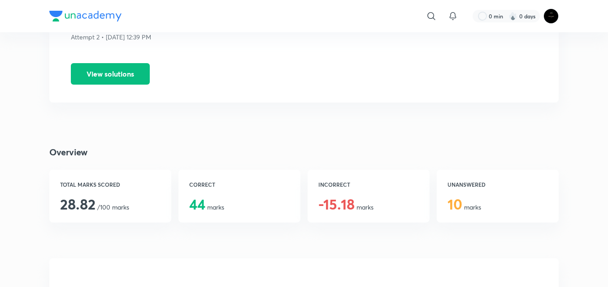
scroll to position [102, 0]
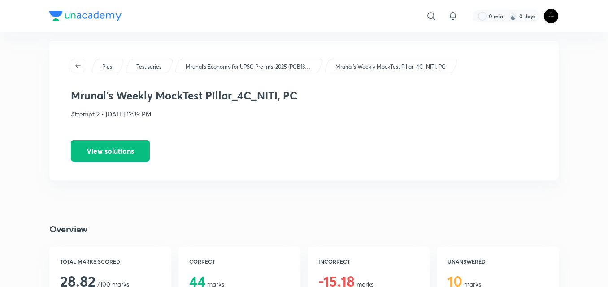
scroll to position [0, 0]
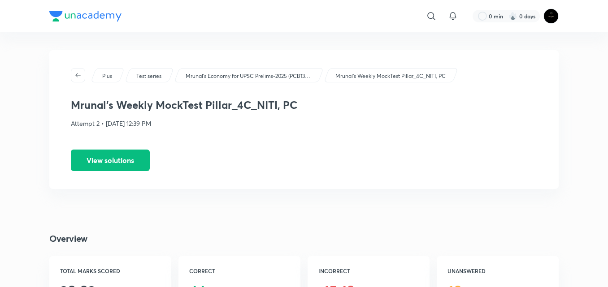
scroll to position [145, 0]
